Goal: Navigation & Orientation: Find specific page/section

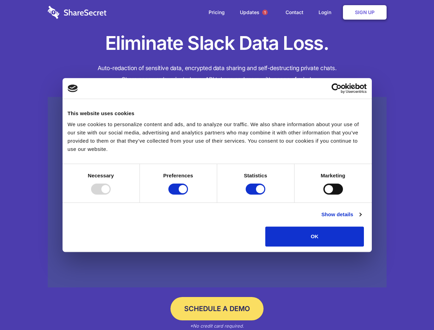
click at [111, 195] on div at bounding box center [101, 189] width 20 height 11
click at [188, 195] on input "Preferences" at bounding box center [178, 189] width 20 height 11
checkbox input "false"
click at [256, 195] on input "Statistics" at bounding box center [256, 189] width 20 height 11
checkbox input "false"
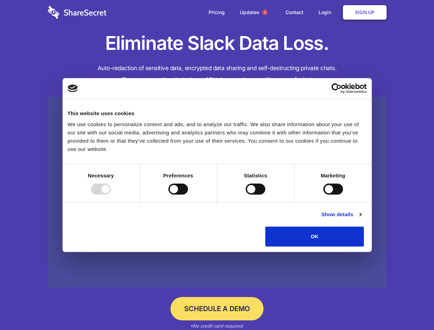
click at [323, 195] on input "Marketing" at bounding box center [333, 189] width 20 height 11
checkbox input "true"
click at [361, 219] on link "Show details" at bounding box center [341, 214] width 40 height 8
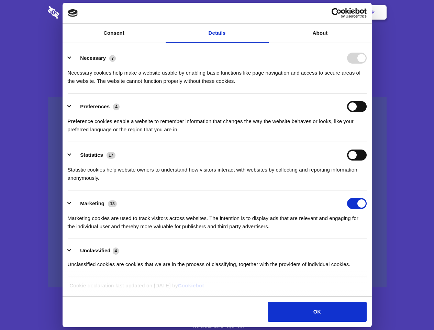
click at [367, 93] on li "Necessary 7 Necessary cookies help make a website usable by enabling basic func…" at bounding box center [217, 69] width 299 height 48
click at [265, 12] on span "1" at bounding box center [264, 12] width 5 height 5
